Goal: Task Accomplishment & Management: Use online tool/utility

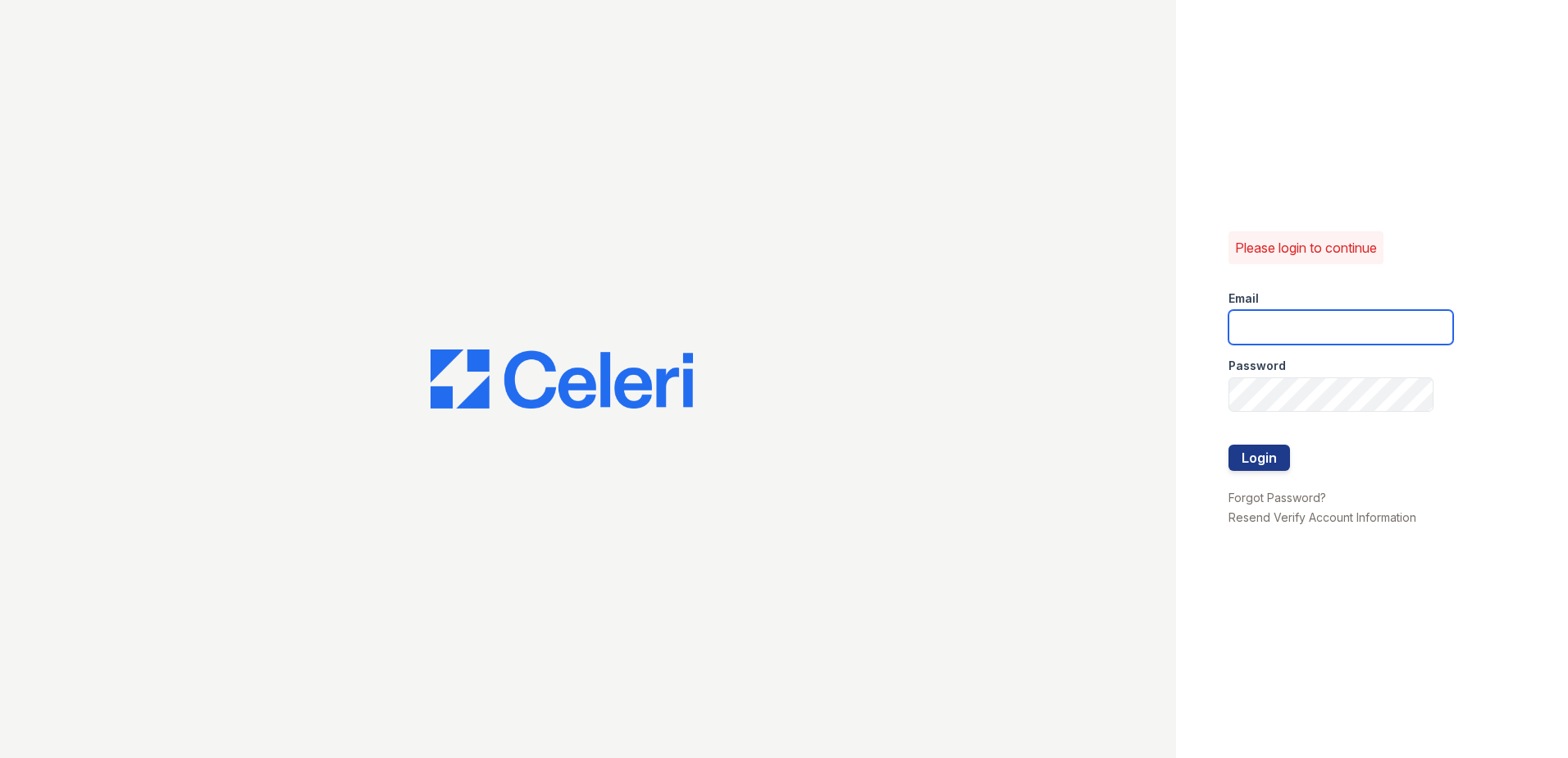
type input "JAMES.BARKER@TRINITY-PM.COM"
click at [1238, 474] on div at bounding box center [1341, 479] width 225 height 17
click at [1238, 466] on button "Login" at bounding box center [1259, 458] width 61 height 26
click at [1242, 459] on button "Login" at bounding box center [1259, 458] width 61 height 26
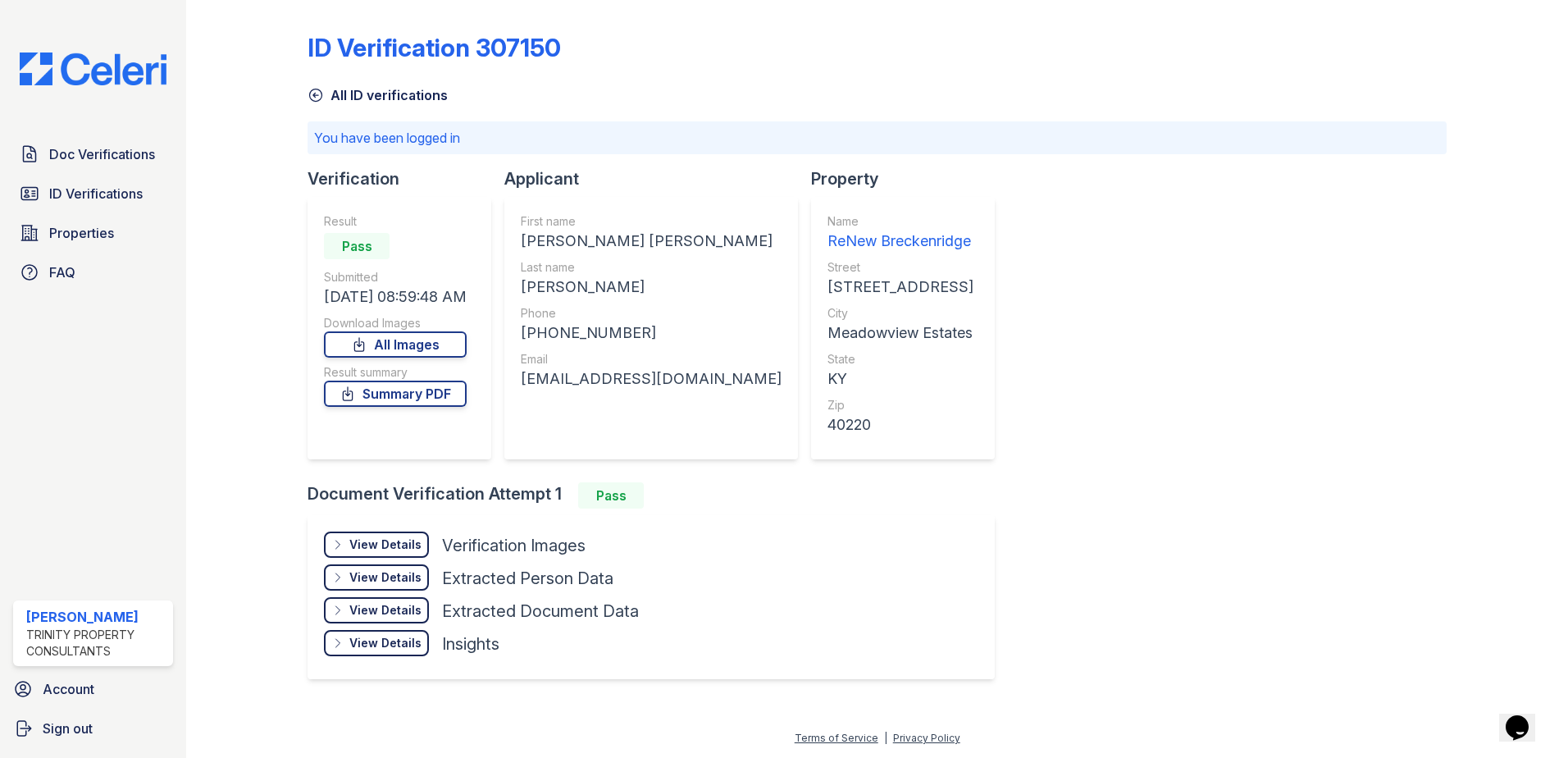
click at [412, 548] on div "View Details" at bounding box center [385, 545] width 73 height 17
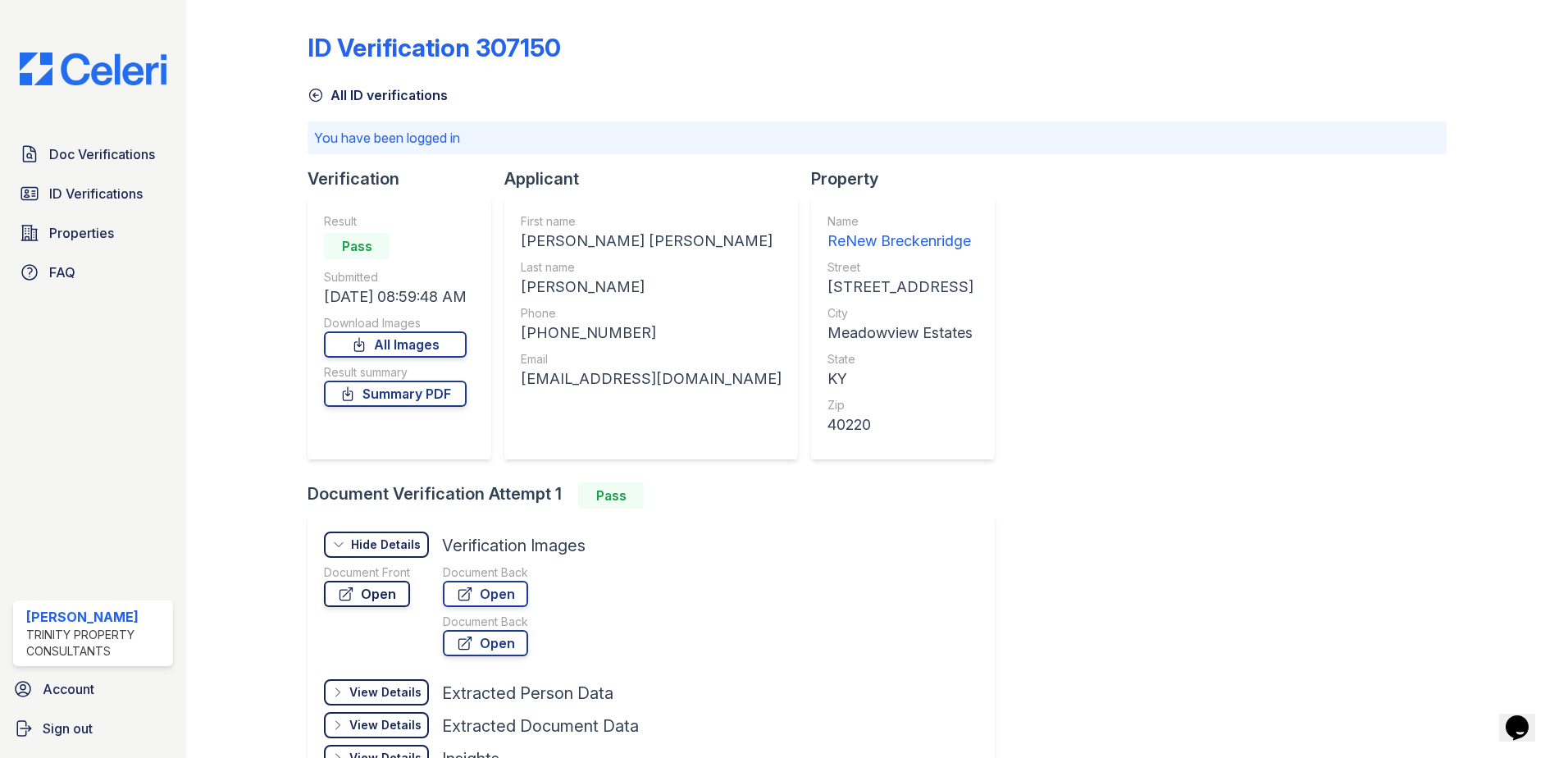
click at [379, 598] on link "Open" at bounding box center [367, 594] width 87 height 26
